Goal: Task Accomplishment & Management: Use online tool/utility

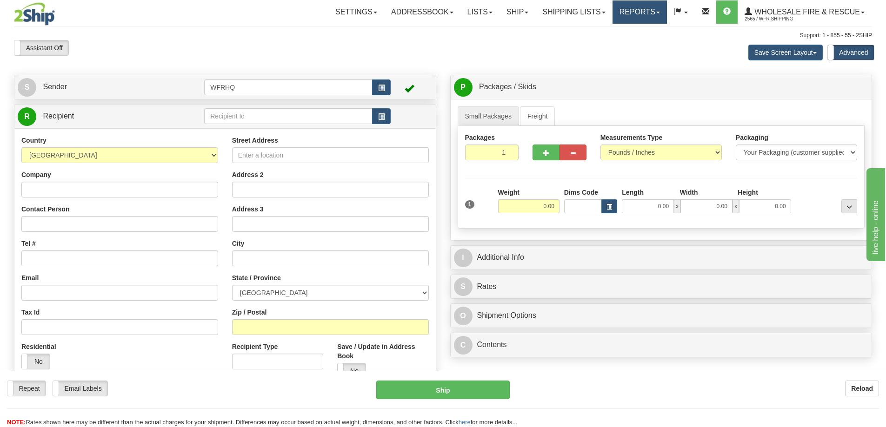
click at [633, 12] on link "Reports" at bounding box center [639, 11] width 54 height 23
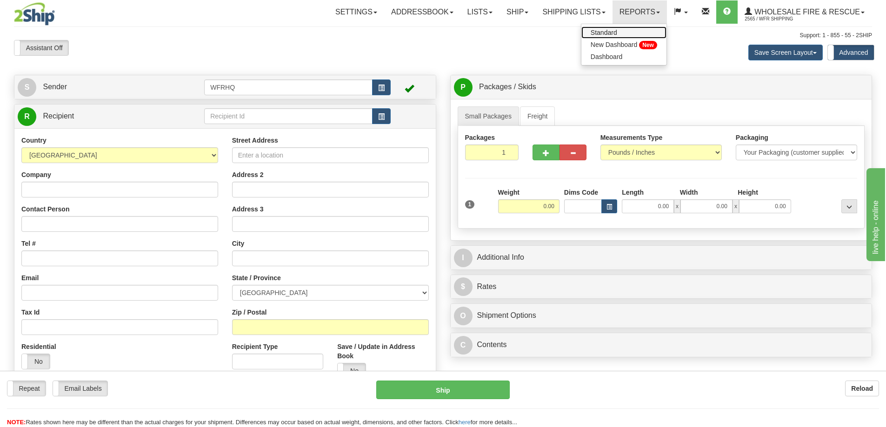
click at [604, 30] on span "Standard" at bounding box center [604, 32] width 27 height 7
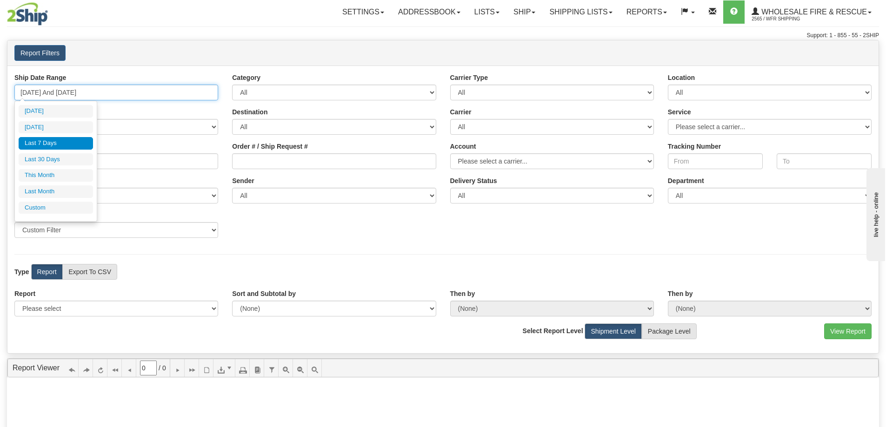
click at [86, 90] on input "[DATE] And [DATE]" at bounding box center [116, 93] width 204 height 16
click at [69, 122] on li "[DATE]" at bounding box center [56, 127] width 74 height 13
type input "[DATE] And [DATE]"
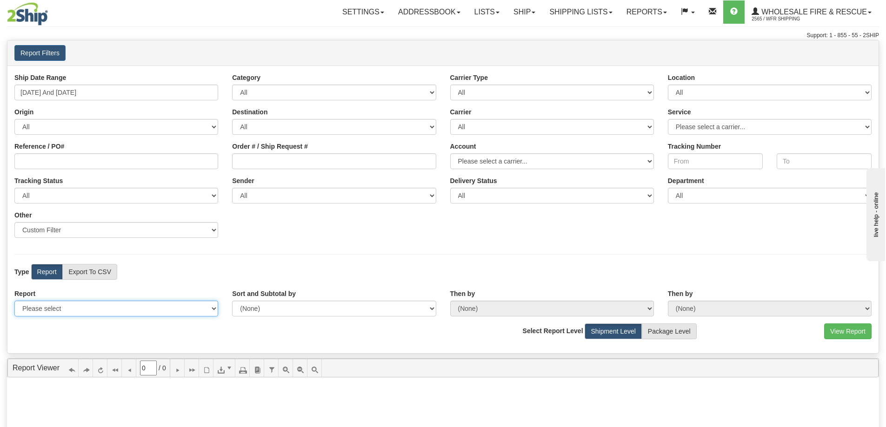
click at [64, 314] on select "Please select 1 Line Shipment Report Address Detail Basic Shipment Overview Can…" at bounding box center [116, 309] width 204 height 16
select select "Users\Full Reference Detail.trdx"
click at [14, 301] on select "Please select 1 Line Shipment Report Address Detail Basic Shipment Overview Can…" at bounding box center [116, 309] width 204 height 16
click at [856, 333] on button "View Report" at bounding box center [847, 332] width 47 height 16
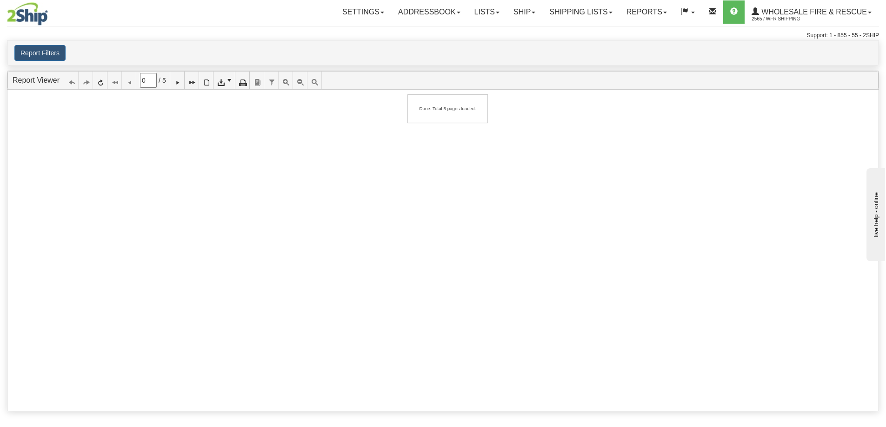
type input "1"
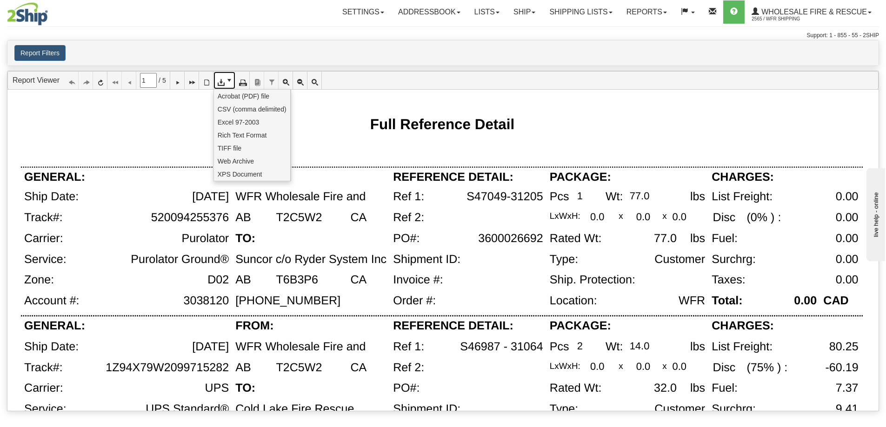
click at [224, 80] on icon at bounding box center [220, 80] width 7 height 7
click at [230, 111] on span "CSV (comma delimited)" at bounding box center [252, 109] width 69 height 9
